Goal: Navigation & Orientation: Find specific page/section

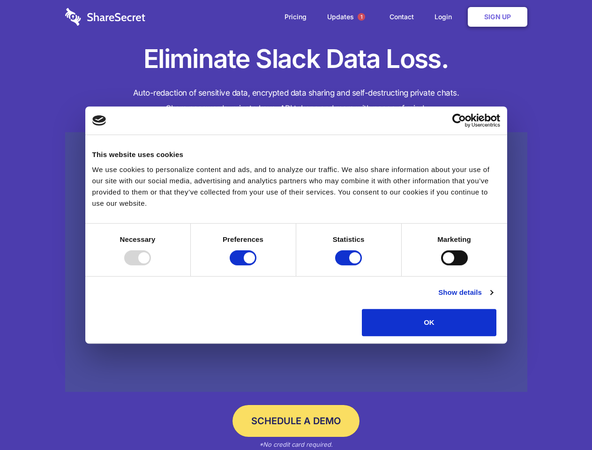
click at [151, 265] on div at bounding box center [137, 257] width 27 height 15
click at [256, 265] on input "Preferences" at bounding box center [243, 257] width 27 height 15
checkbox input "false"
click at [349, 265] on input "Statistics" at bounding box center [348, 257] width 27 height 15
checkbox input "false"
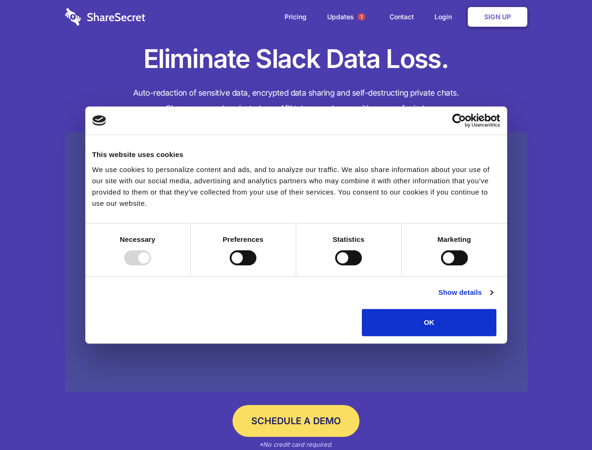
click at [441, 265] on input "Marketing" at bounding box center [454, 257] width 27 height 15
checkbox input "true"
click at [492, 298] on link "Show details" at bounding box center [465, 292] width 54 height 11
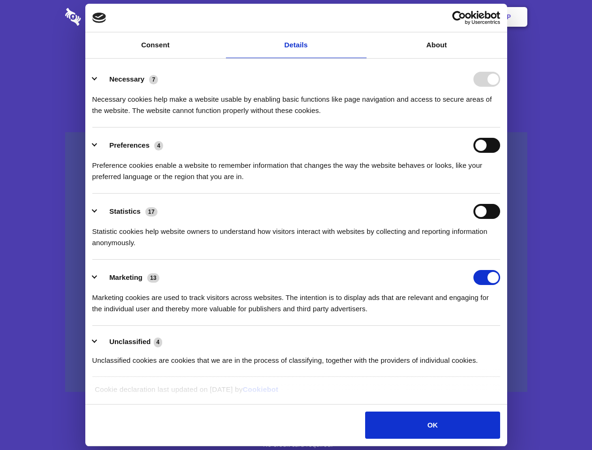
click at [500, 127] on li "Necessary 7 Necessary cookies help make a website usable by enabling basic func…" at bounding box center [296, 94] width 408 height 66
click at [361, 17] on span "1" at bounding box center [360, 16] width 7 height 7
